Goal: Information Seeking & Learning: Learn about a topic

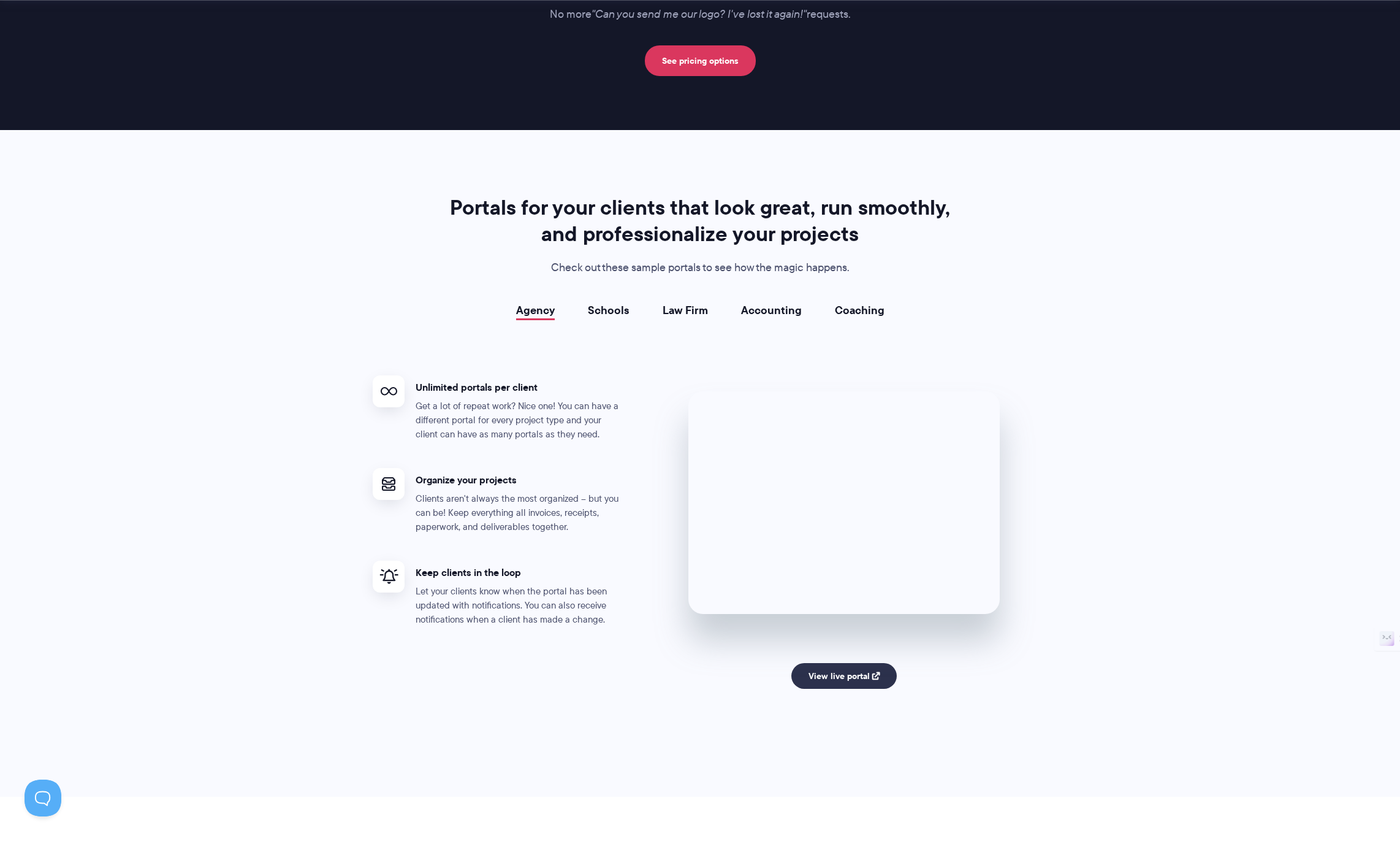
scroll to position [2150, 0]
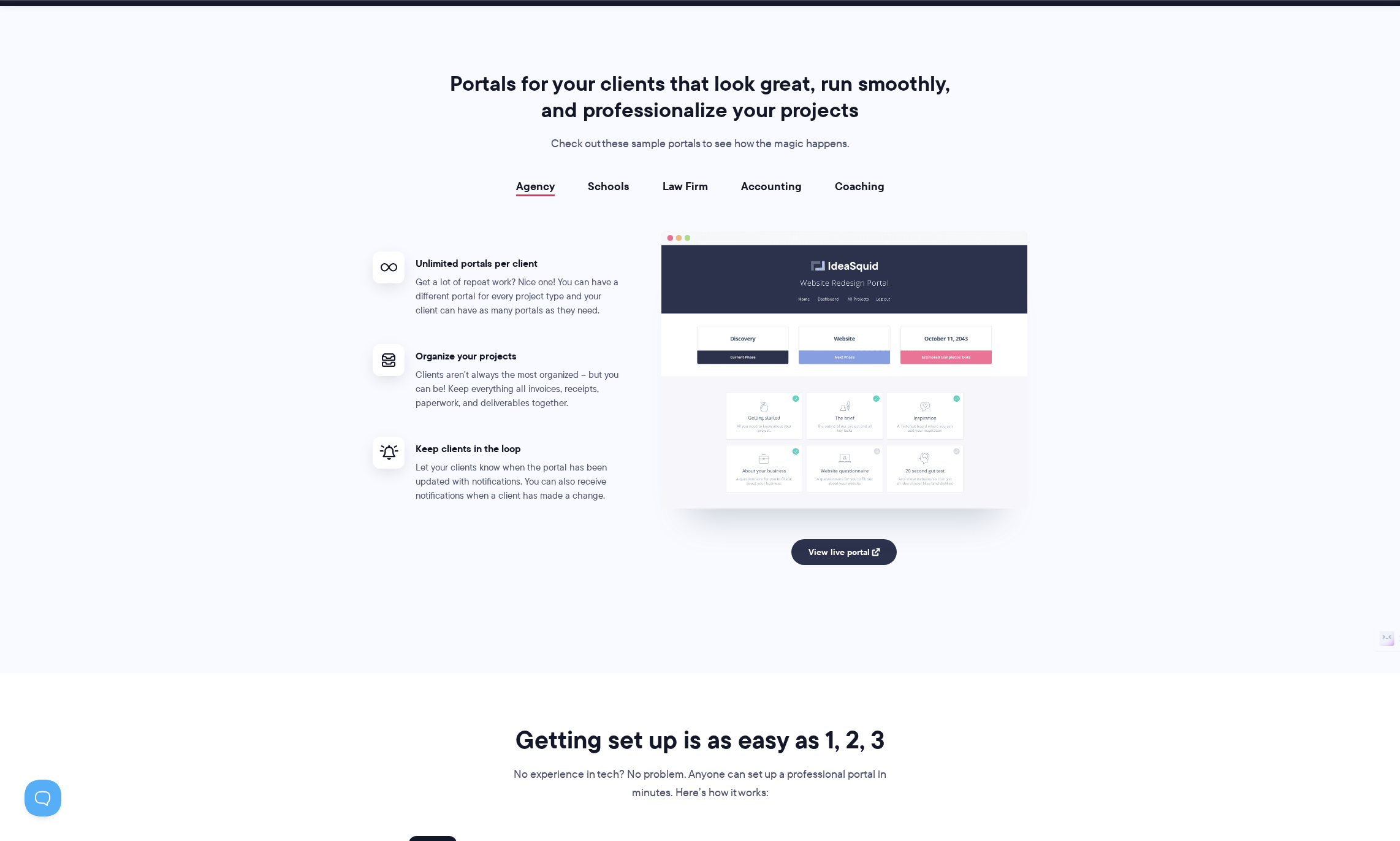
click at [619, 175] on div "Portals for your clients that look great, run smoothly, and professionalize you…" at bounding box center [700, 339] width 686 height 538
click at [616, 187] on link "Schools" at bounding box center [608, 187] width 42 height 12
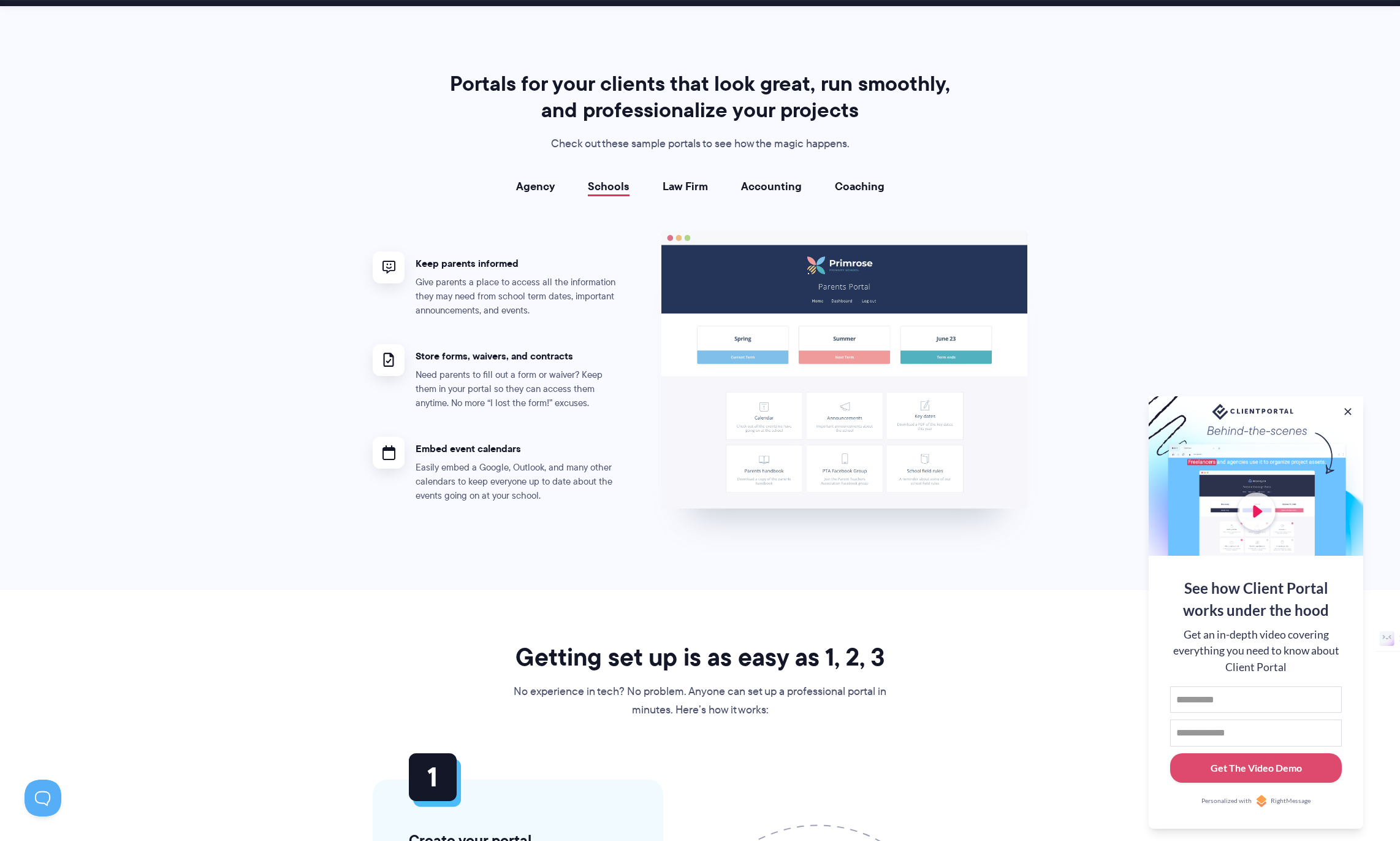
click at [703, 188] on link "Law Firm" at bounding box center [686, 187] width 46 height 12
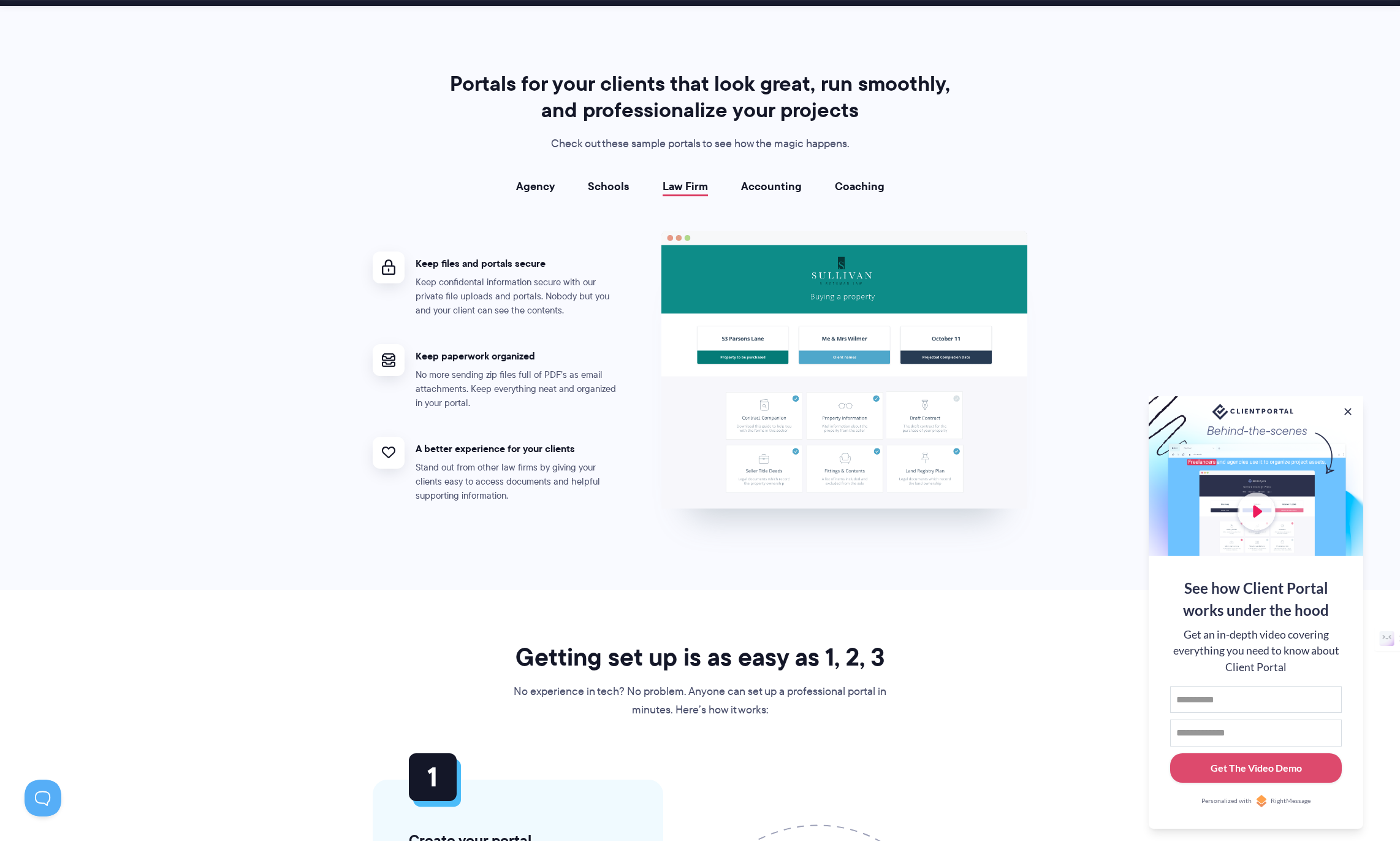
click at [802, 191] on li "Accounting" at bounding box center [771, 187] width 94 height 12
click at [771, 186] on link "Accounting" at bounding box center [771, 187] width 60 height 12
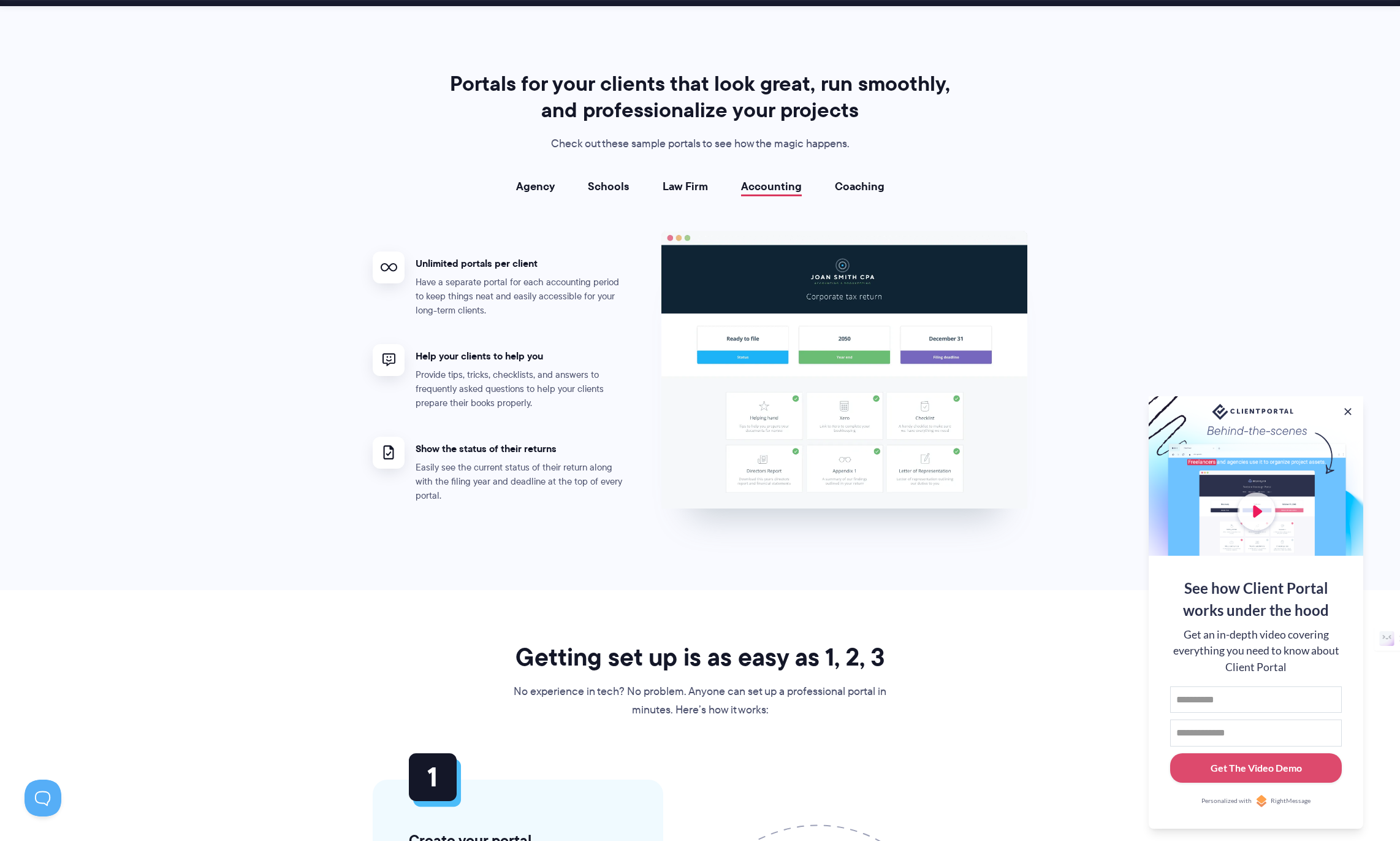
click at [885, 183] on li "Coaching" at bounding box center [859, 187] width 83 height 12
click at [881, 190] on li "Coaching" at bounding box center [859, 187] width 83 height 12
click at [854, 189] on link "Coaching" at bounding box center [860, 187] width 50 height 12
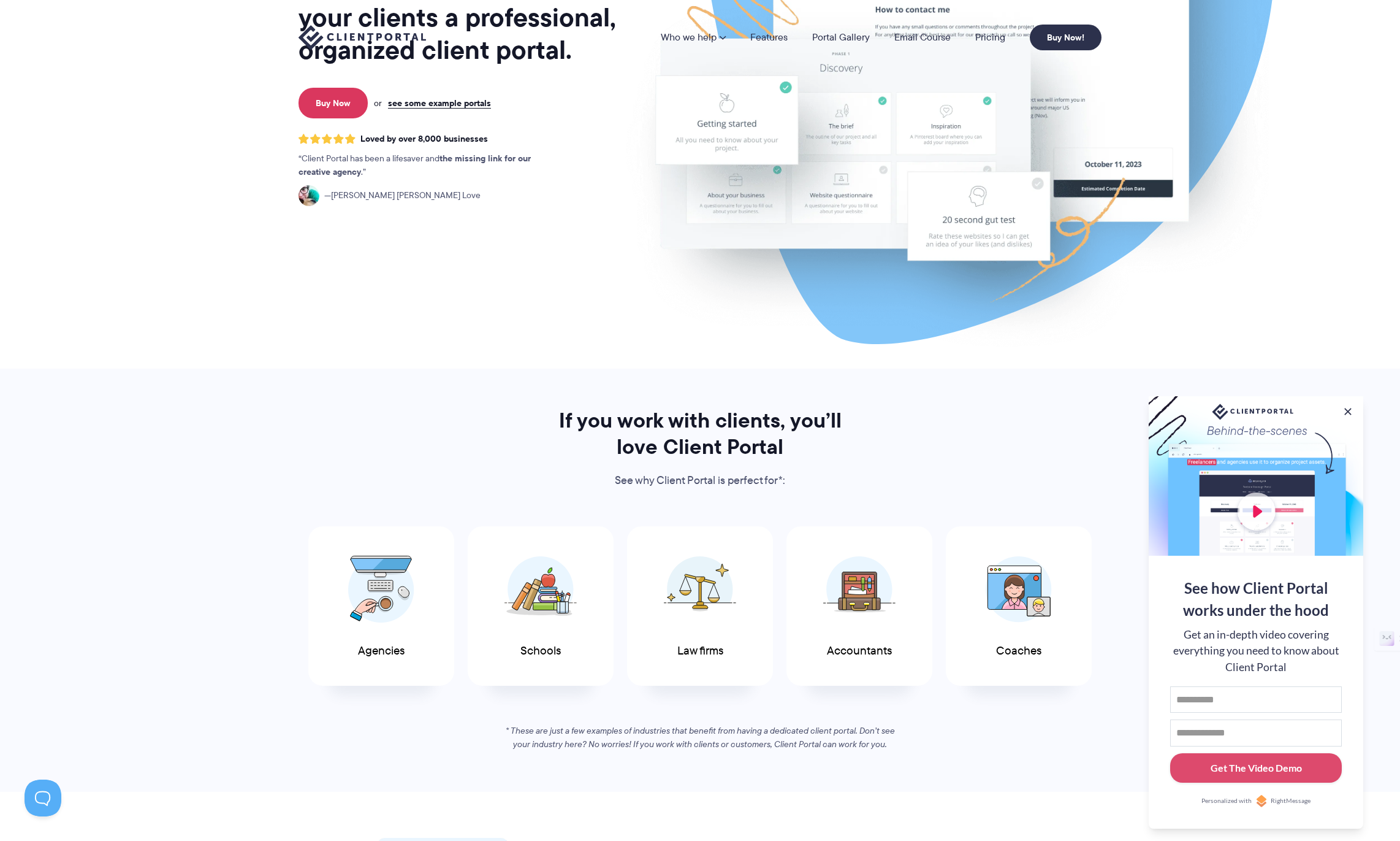
scroll to position [0, 0]
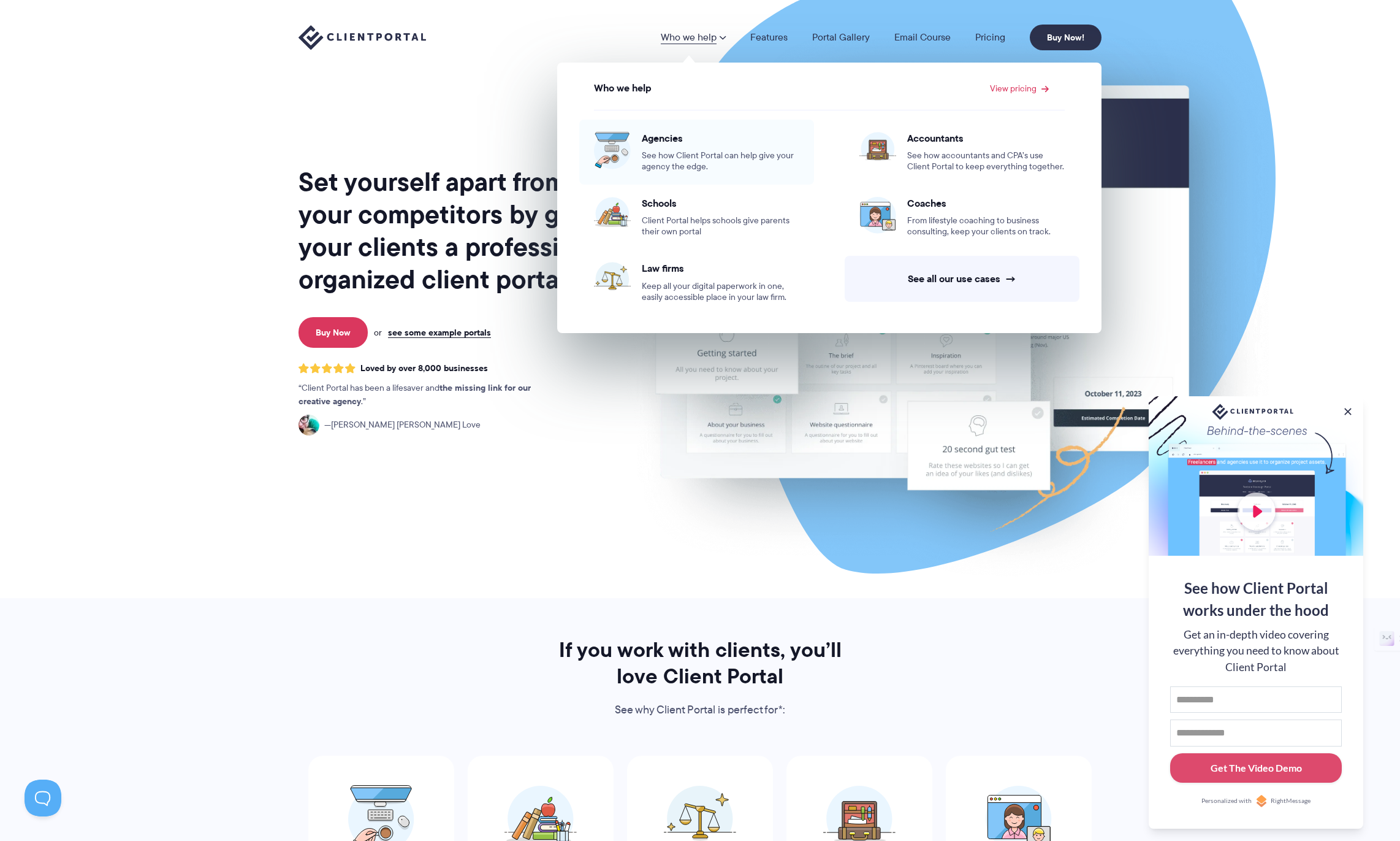
click at [698, 151] on span "See how Client Portal can help give your agency the edge." at bounding box center [720, 161] width 158 height 22
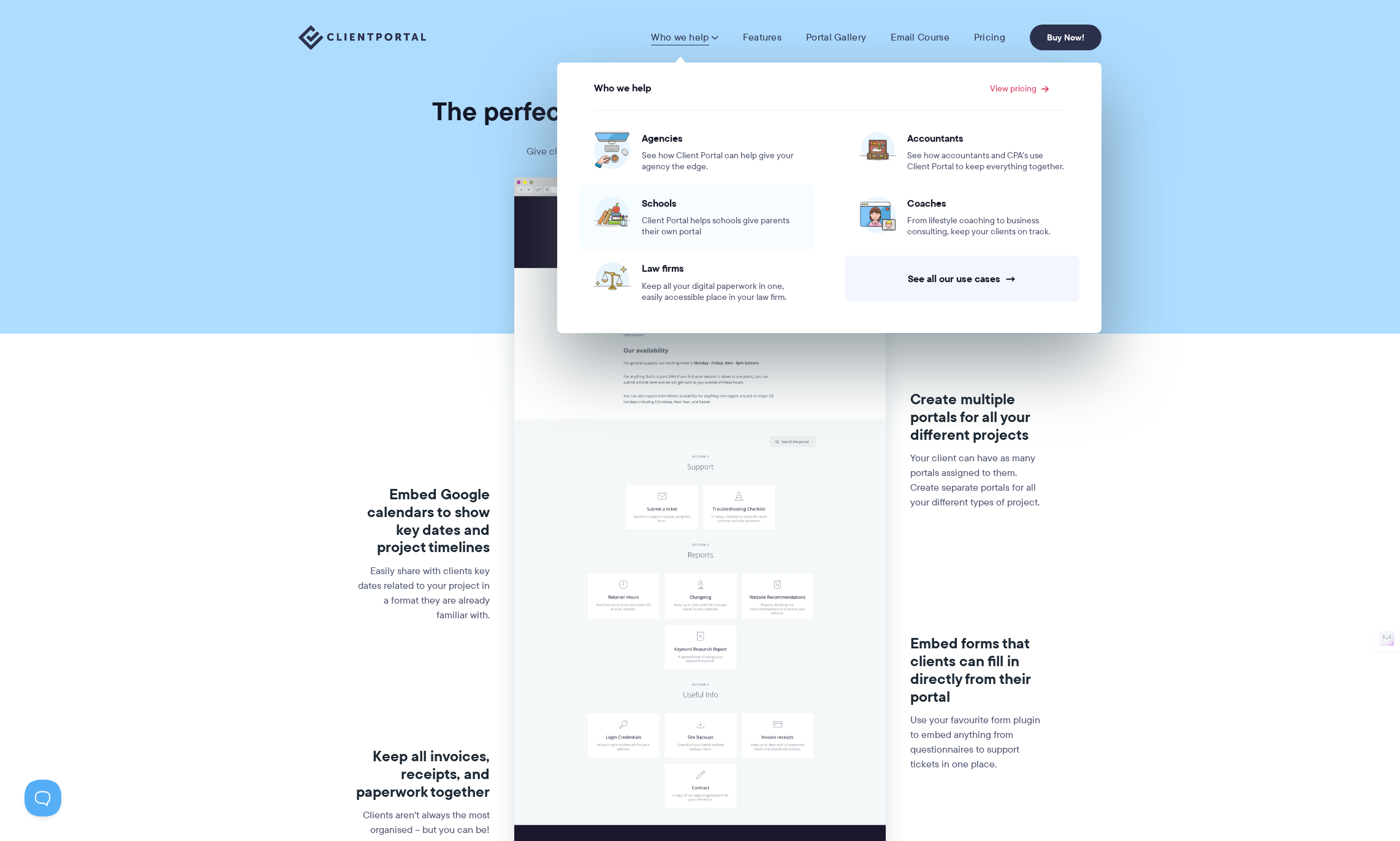
click at [682, 224] on span "Client Portal helps schools give parents their own portal" at bounding box center [720, 226] width 158 height 22
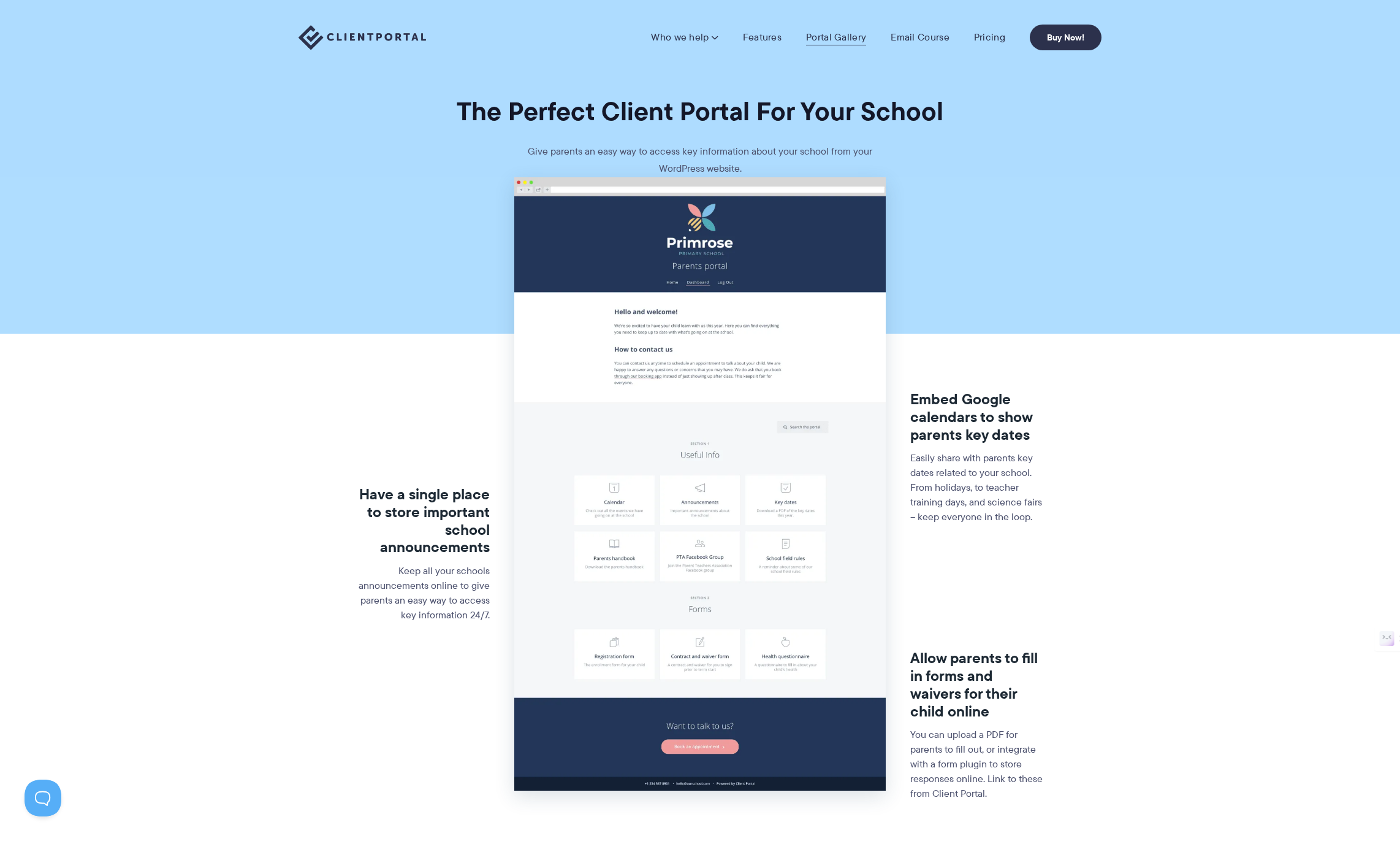
click at [839, 38] on link "Portal Gallery" at bounding box center [837, 38] width 60 height 12
